Goal: Information Seeking & Learning: Learn about a topic

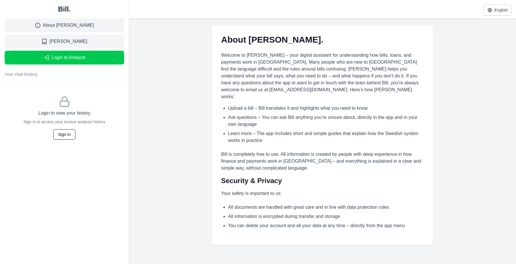
click at [89, 29] on link "About [PERSON_NAME]" at bounding box center [64, 25] width 119 height 14
click at [95, 28] on link "About [PERSON_NAME]" at bounding box center [64, 25] width 119 height 14
click at [97, 39] on link "[PERSON_NAME]" at bounding box center [64, 42] width 119 height 14
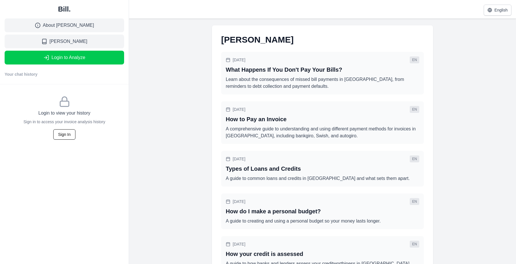
click at [94, 32] on div "Bill. About [PERSON_NAME] [PERSON_NAME] Educates Login to Analyze Your chat his…" at bounding box center [64, 42] width 129 height 84
click at [89, 33] on div "Bill. About [PERSON_NAME] [PERSON_NAME] Educates Login to Analyze Your chat his…" at bounding box center [64, 42] width 129 height 84
click at [74, 35] on link "[PERSON_NAME]" at bounding box center [64, 42] width 119 height 14
click at [76, 30] on link "About [PERSON_NAME]" at bounding box center [64, 25] width 119 height 14
